Goal: Task Accomplishment & Management: Manage account settings

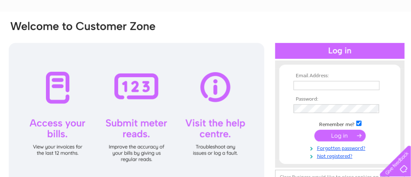
scroll to position [59, 0]
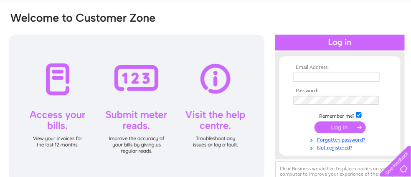
type input "dre8730243@aol.com"
click at [51, 78] on div at bounding box center [137, 108] width 256 height 146
click at [335, 127] on input "submit" at bounding box center [340, 128] width 51 height 12
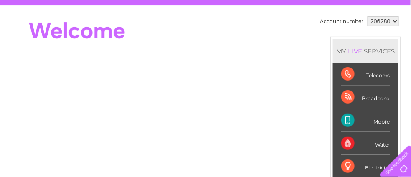
scroll to position [84, 0]
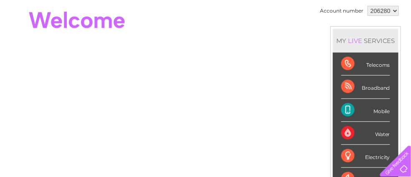
click at [347, 61] on div "Telecoms" at bounding box center [366, 64] width 49 height 23
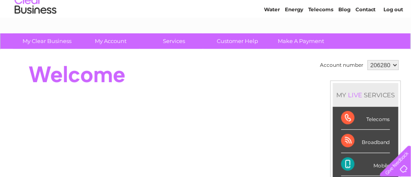
scroll to position [0, 0]
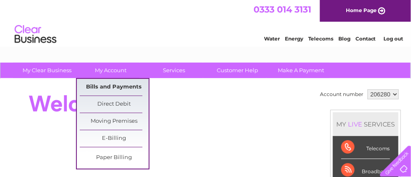
click at [100, 86] on link "Bills and Payments" at bounding box center [114, 87] width 69 height 17
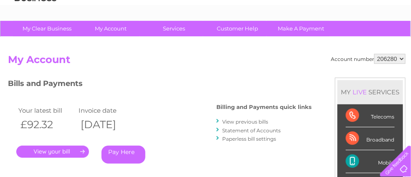
scroll to position [84, 0]
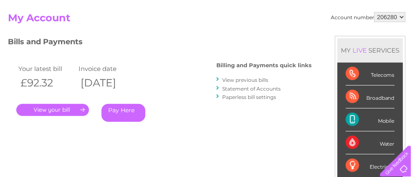
click at [50, 109] on link "." at bounding box center [52, 110] width 73 height 12
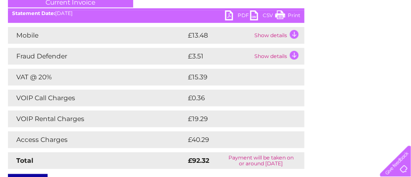
scroll to position [125, 0]
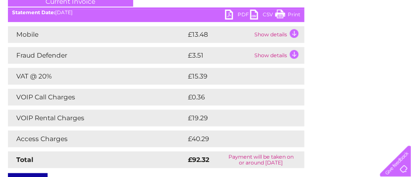
click at [283, 12] on link "Print" at bounding box center [288, 16] width 25 height 12
